Goal: Find specific page/section: Find specific page/section

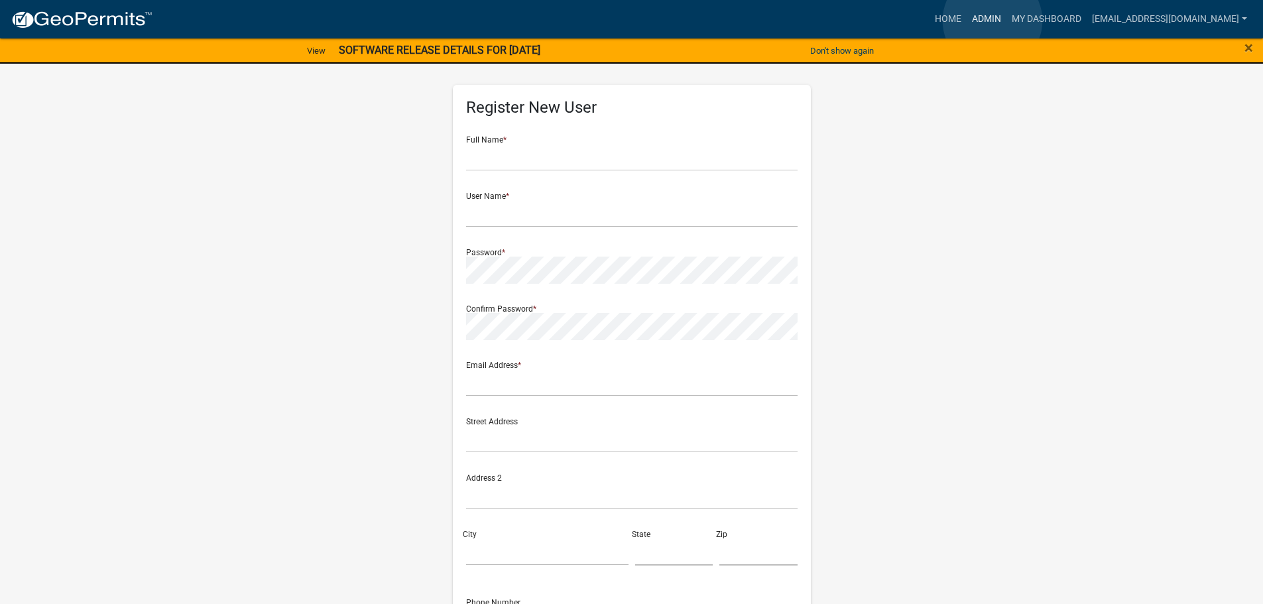
click at [992, 21] on link "Admin" at bounding box center [986, 19] width 40 height 25
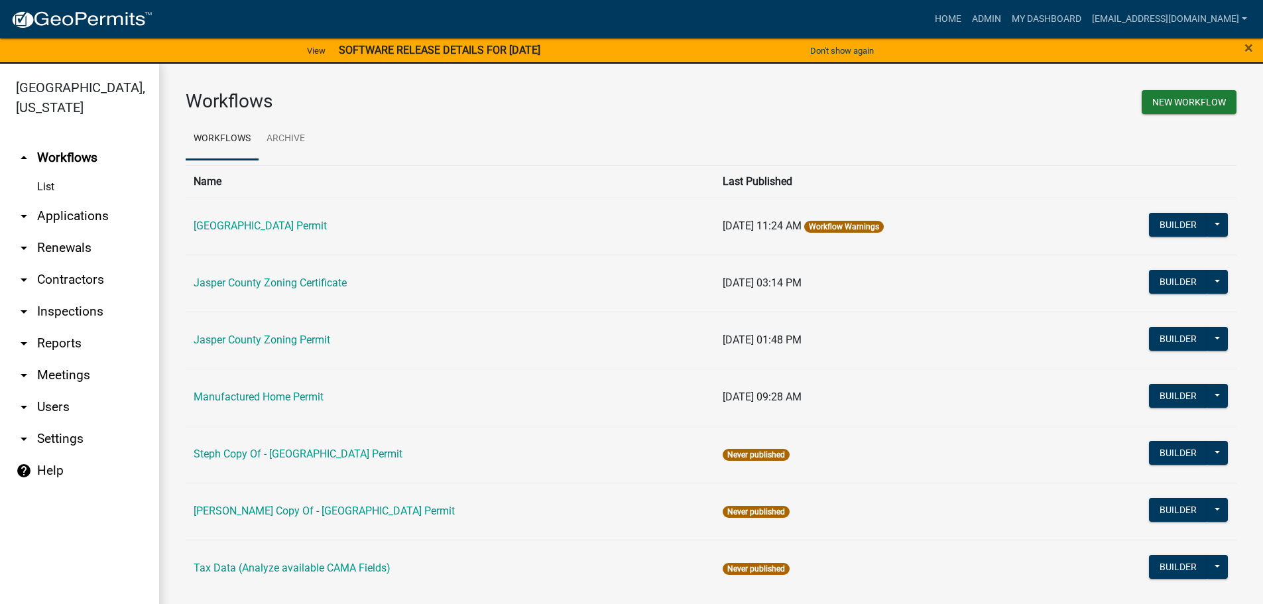
click at [74, 209] on link "arrow_drop_down Applications" at bounding box center [79, 216] width 159 height 32
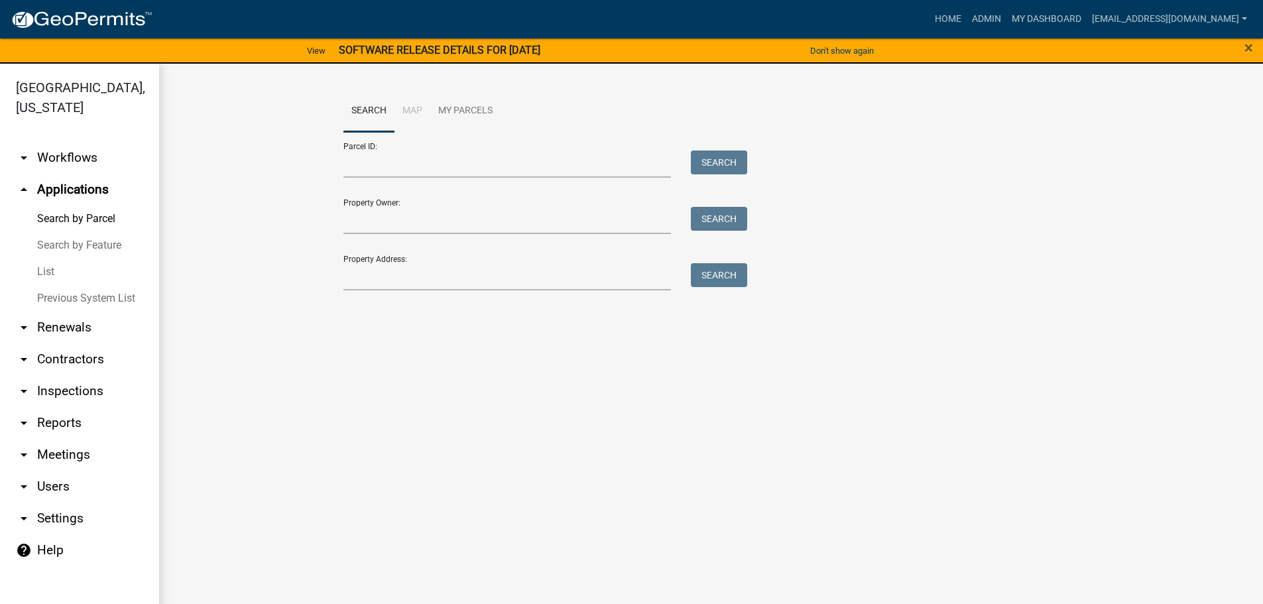
click at [44, 268] on link "List" at bounding box center [79, 272] width 159 height 27
